Goal: Information Seeking & Learning: Learn about a topic

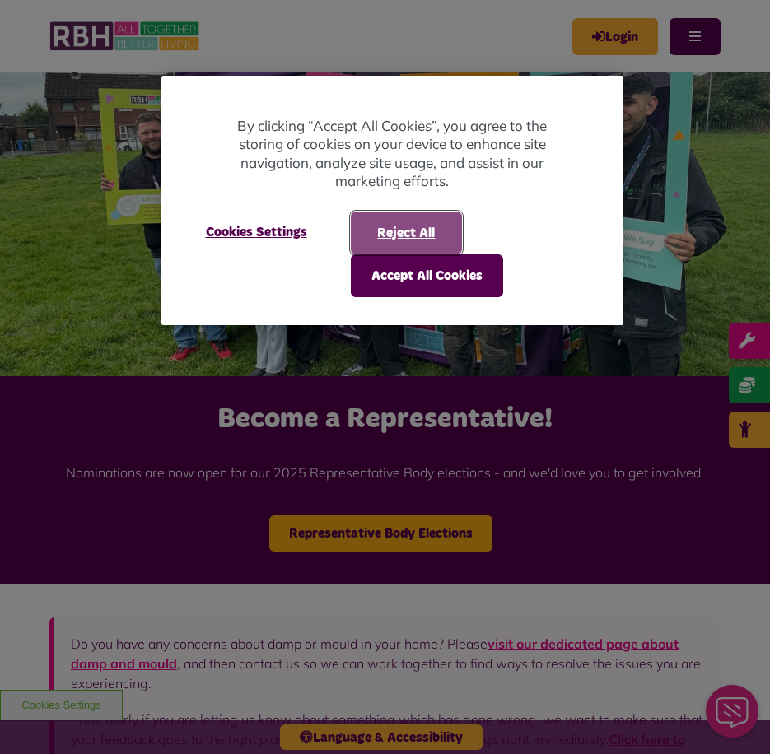
click at [432, 238] on button "Reject All" at bounding box center [406, 233] width 111 height 43
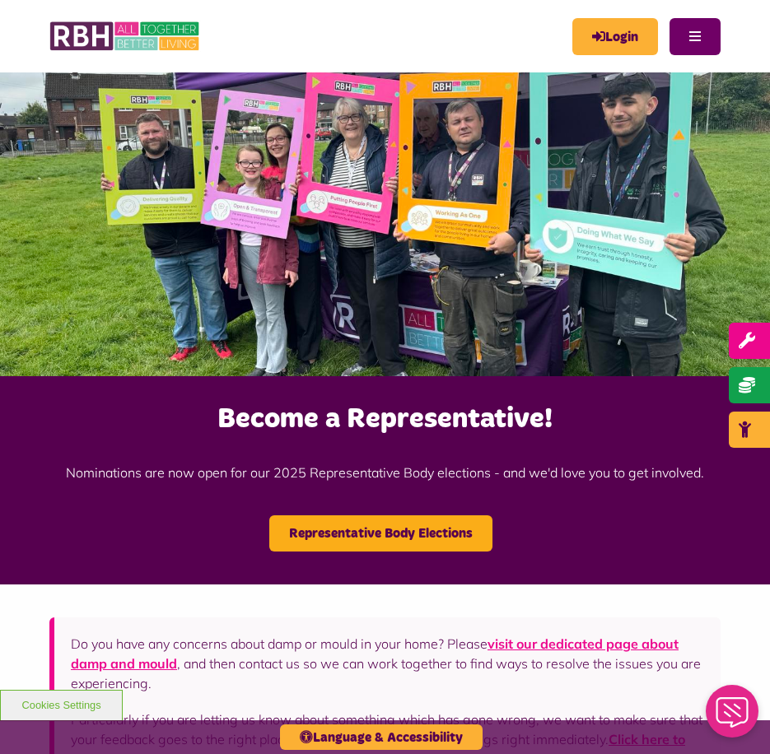
click at [695, 32] on button "Menu" at bounding box center [694, 36] width 51 height 37
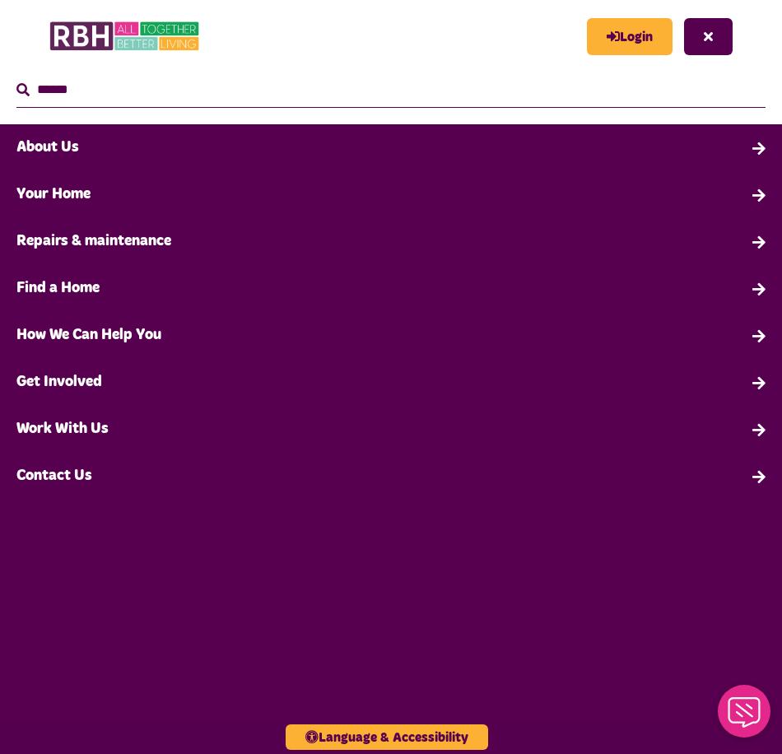
click at [89, 170] on link "About Us" at bounding box center [391, 147] width 782 height 47
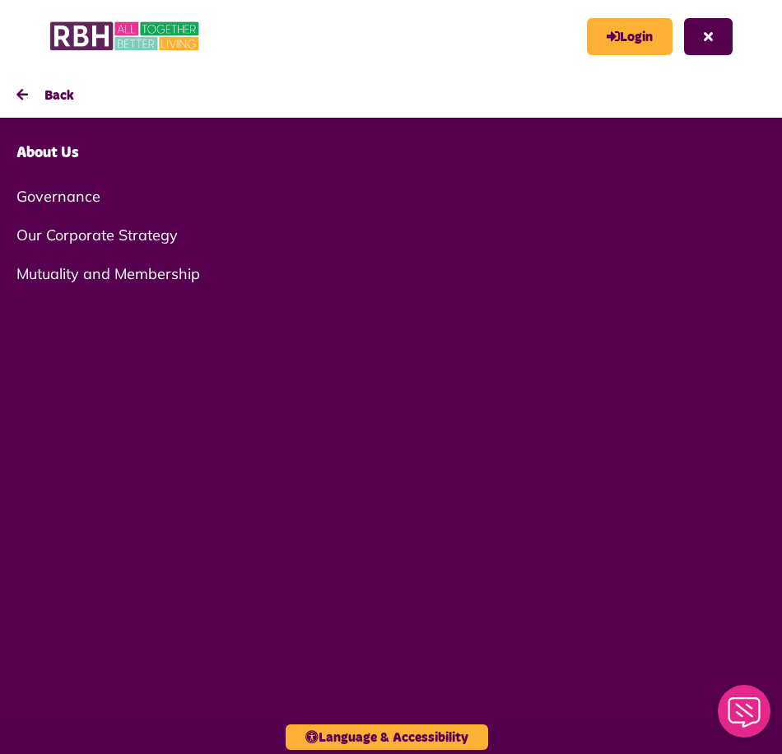
click at [65, 152] on link "About Us" at bounding box center [391, 153] width 782 height 47
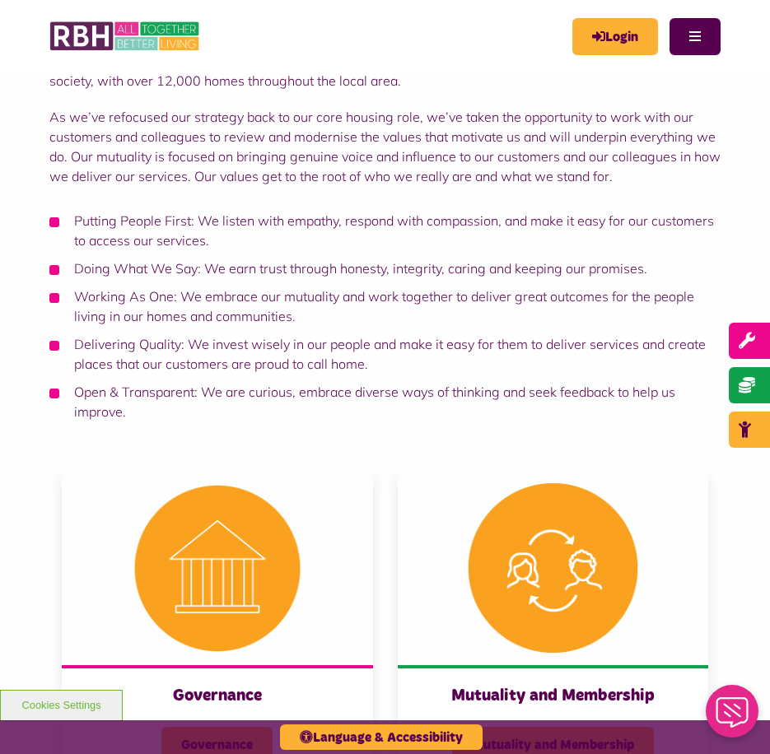
scroll to position [165, 0]
